Goal: Task Accomplishment & Management: Use online tool/utility

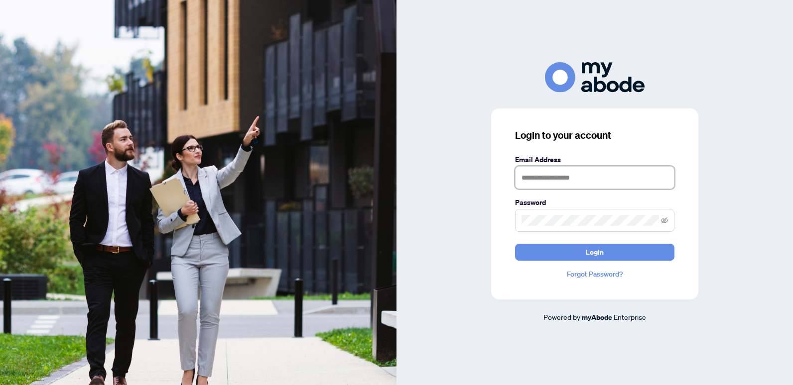
click at [604, 180] on input "text" at bounding box center [594, 177] width 159 height 23
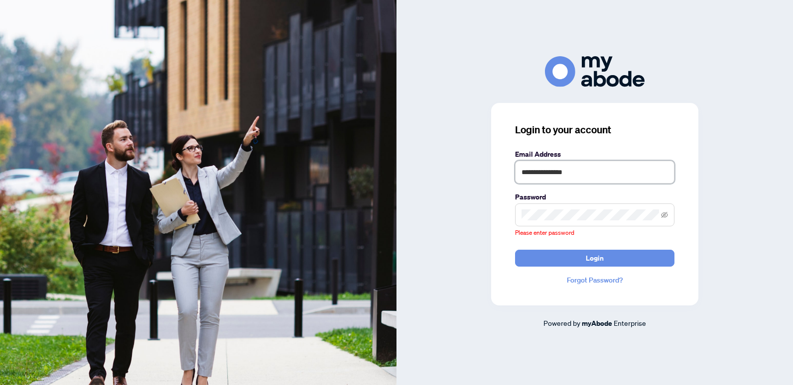
type input "**********"
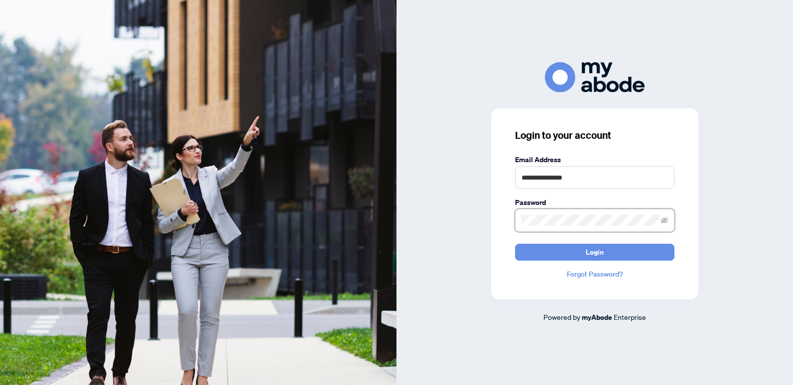
click at [515, 244] on button "Login" at bounding box center [594, 252] width 159 height 17
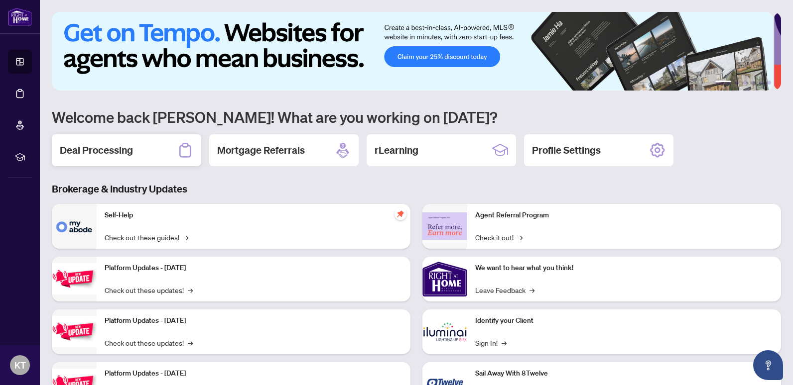
click at [131, 149] on h2 "Deal Processing" at bounding box center [96, 150] width 73 height 14
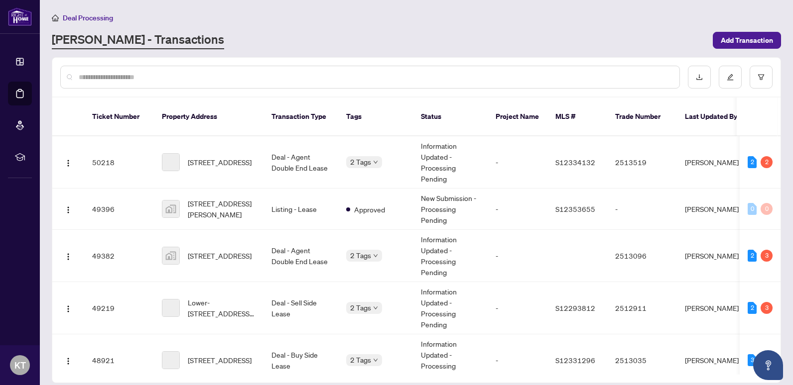
click at [252, 78] on input "text" at bounding box center [375, 77] width 593 height 11
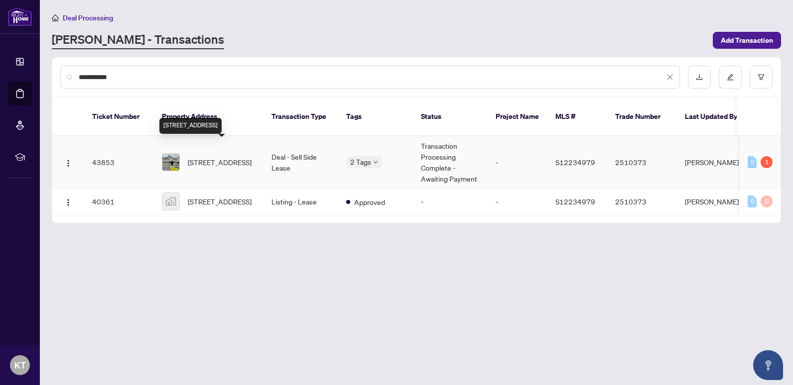
type input "**********"
click at [226, 157] on span "[STREET_ADDRESS]" at bounding box center [220, 162] width 64 height 11
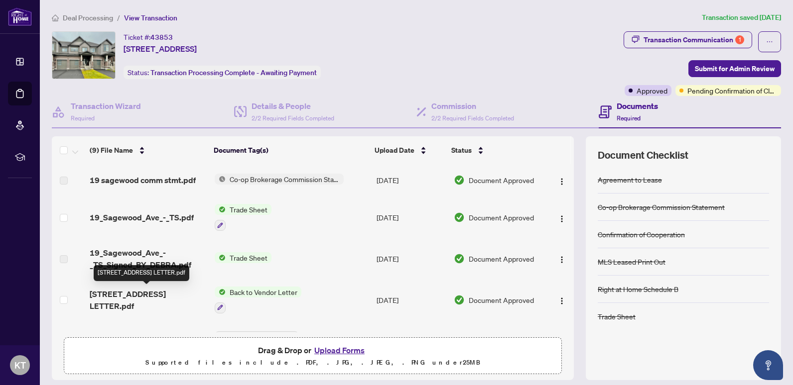
click at [145, 299] on span "[STREET_ADDRESS] LETTER.pdf" at bounding box center [148, 300] width 117 height 24
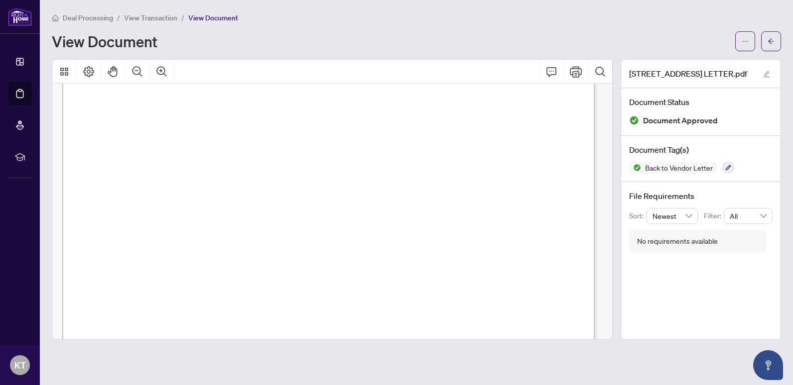
scroll to position [170, 0]
click at [158, 19] on span "View Transaction" at bounding box center [150, 17] width 53 height 9
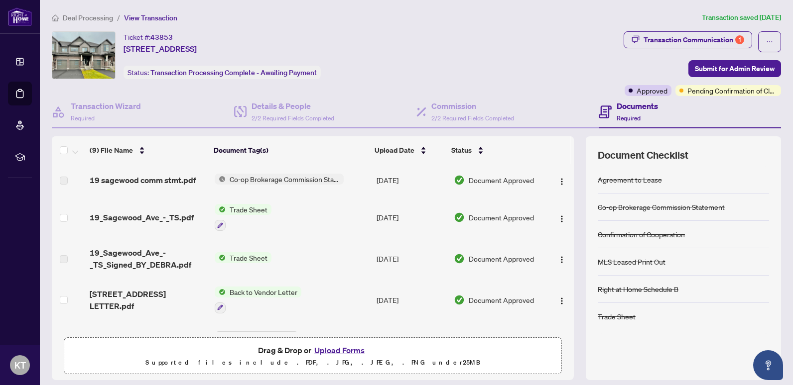
click at [86, 18] on span "Deal Processing" at bounding box center [88, 17] width 50 height 9
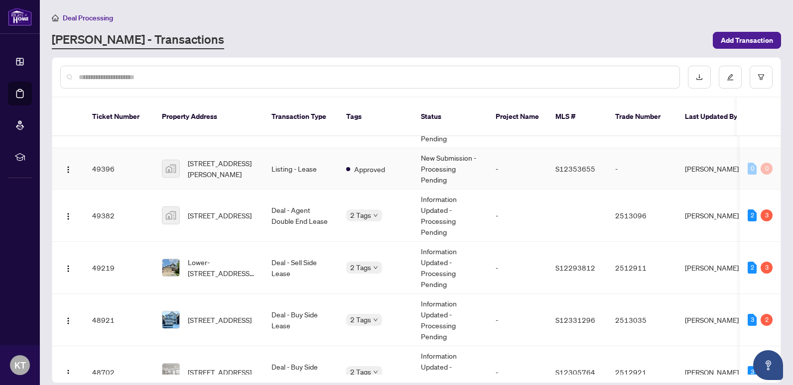
scroll to position [41, 0]
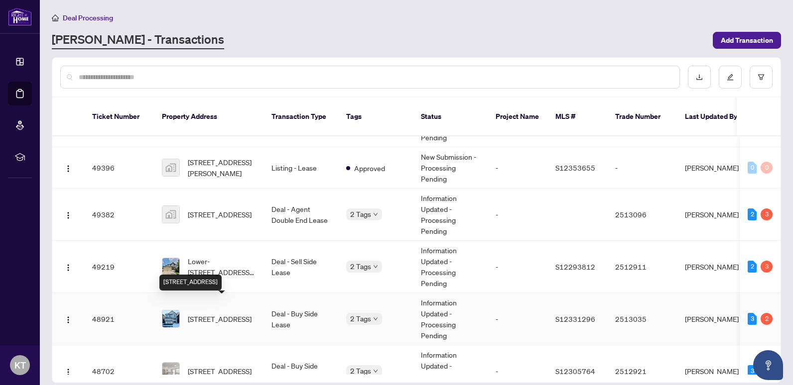
click at [228, 314] on span "[STREET_ADDRESS]" at bounding box center [220, 319] width 64 height 11
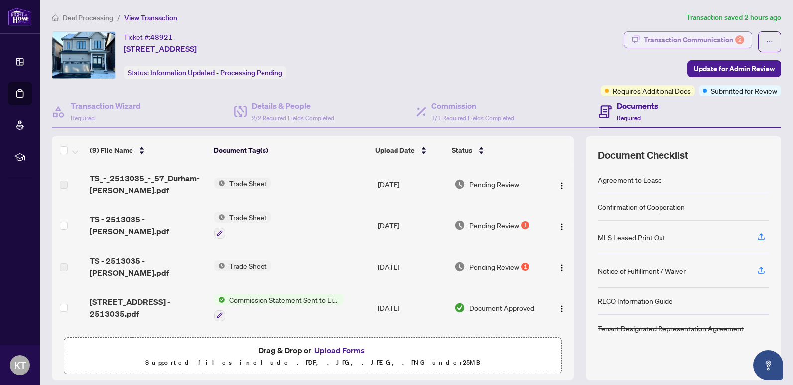
click at [715, 34] on div "Transaction Communication 2" at bounding box center [693, 40] width 101 height 16
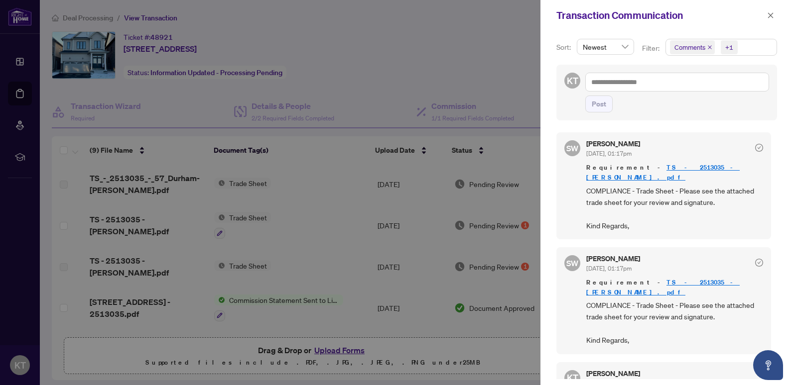
scroll to position [0, 0]
click at [525, 69] on div at bounding box center [396, 192] width 793 height 385
click at [768, 17] on icon "close" at bounding box center [770, 14] width 5 height 5
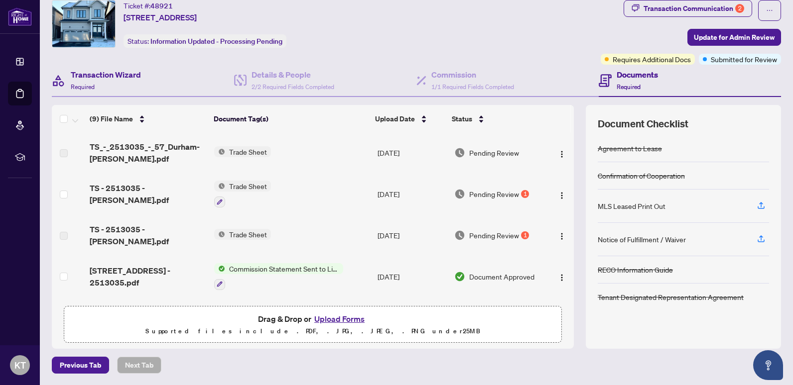
scroll to position [0, 0]
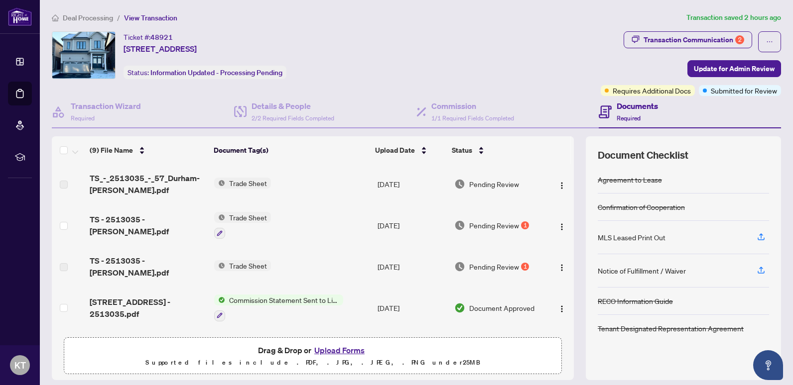
click at [99, 14] on span "Deal Processing" at bounding box center [88, 17] width 50 height 9
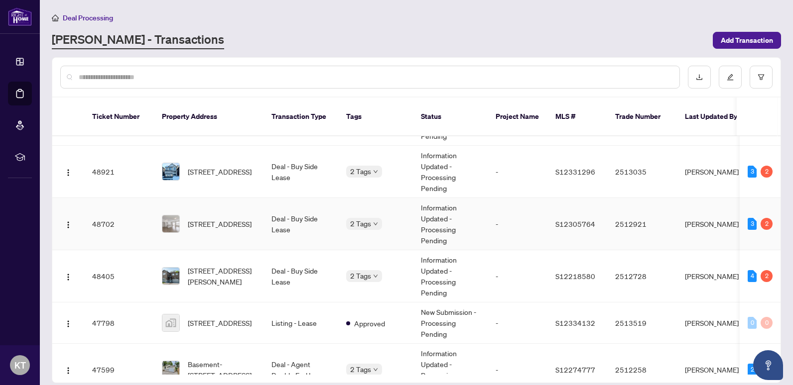
scroll to position [199, 0]
